Goal: Information Seeking & Learning: Learn about a topic

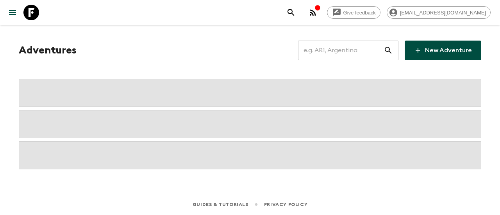
click at [346, 50] on input "text" at bounding box center [341, 50] width 86 height 22
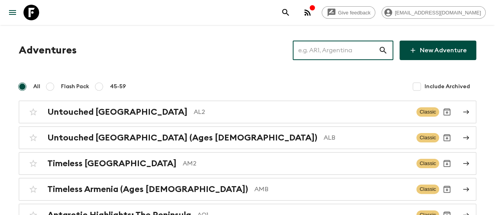
paste input "Argentina"
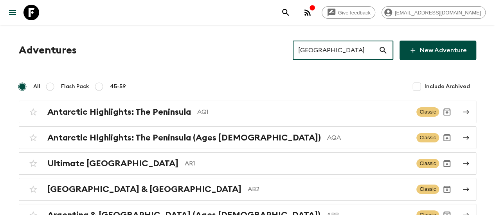
click at [317, 56] on input "Argentina" at bounding box center [335, 50] width 86 height 22
paste input "Kore"
click at [317, 56] on input "Argentina" at bounding box center [335, 50] width 86 height 22
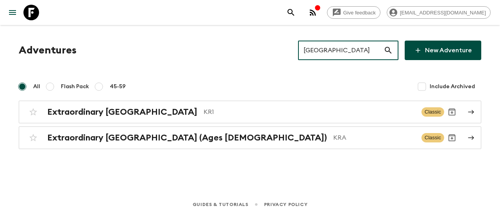
type input "Korea"
